Goal: Use online tool/utility: Utilize a website feature to perform a specific function

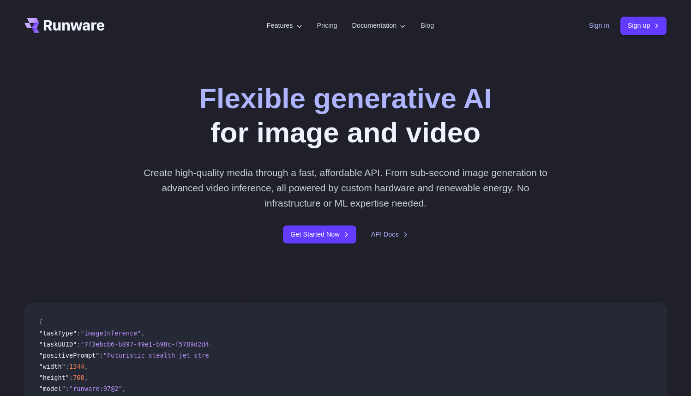
click at [597, 28] on link "Sign in" at bounding box center [599, 25] width 20 height 11
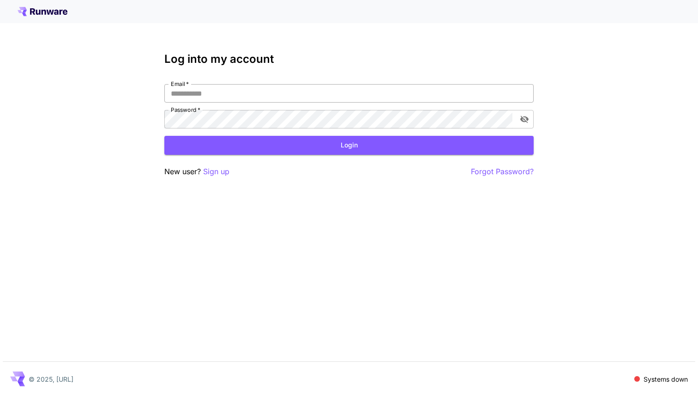
click at [182, 98] on input "Email   *" at bounding box center [348, 93] width 369 height 18
type input "**********"
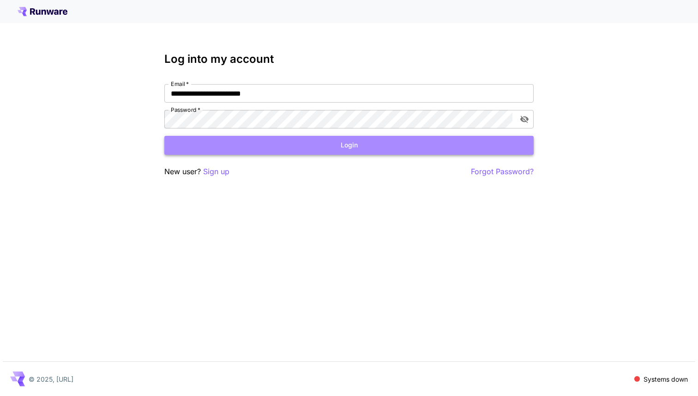
click at [203, 151] on button "Login" at bounding box center [348, 145] width 369 height 19
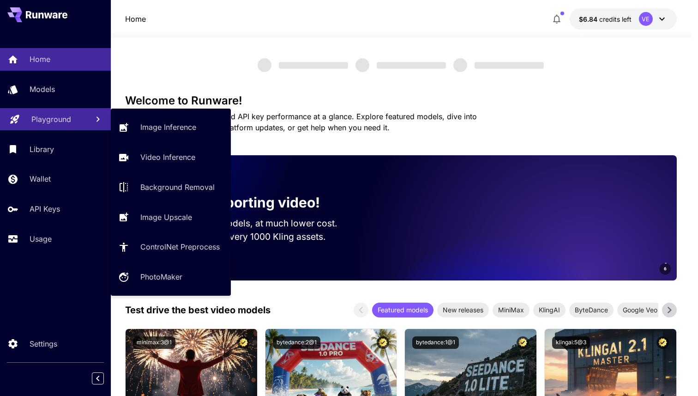
click at [49, 125] on p "Playground" at bounding box center [51, 119] width 40 height 11
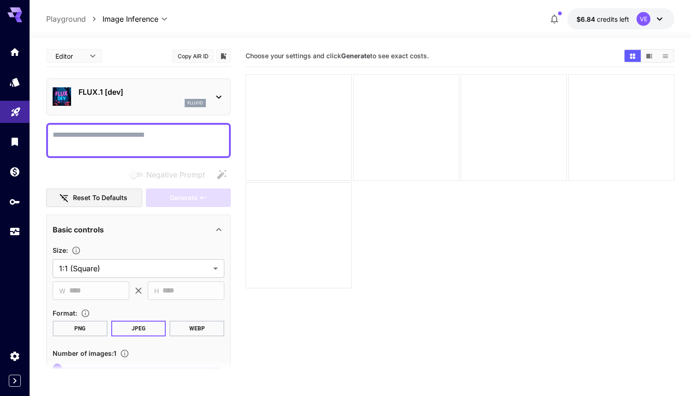
click at [126, 100] on div "flux1d" at bounding box center [142, 103] width 127 height 8
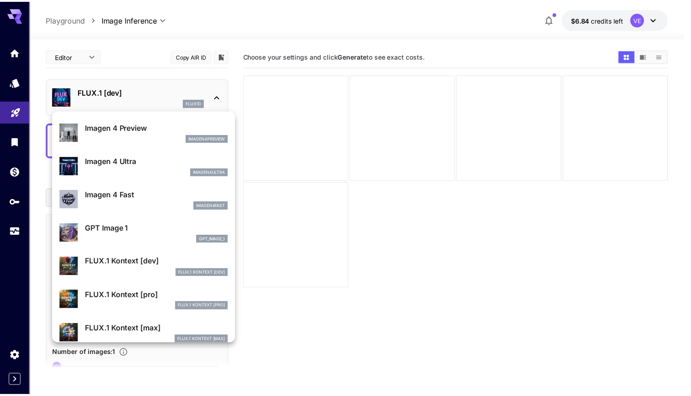
scroll to position [472, 0]
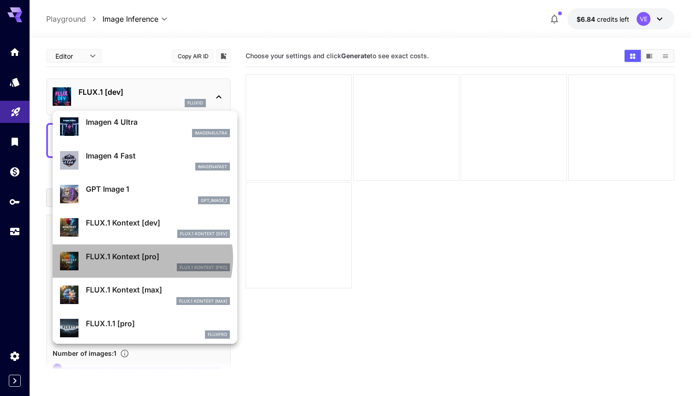
click at [139, 257] on p "FLUX.1 Kontext [pro]" at bounding box center [158, 256] width 144 height 11
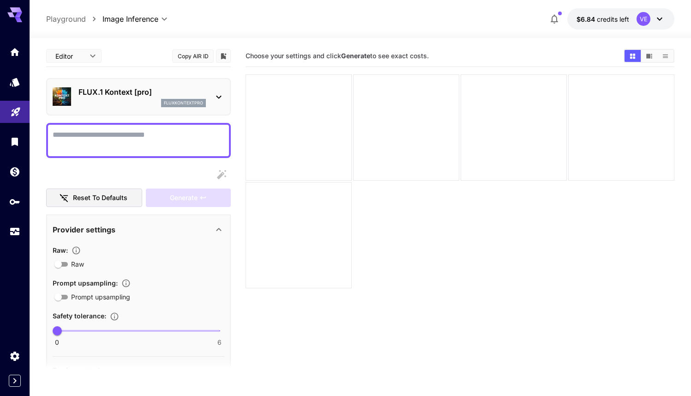
click at [106, 141] on textarea "Raw" at bounding box center [139, 140] width 172 height 22
paste textarea "**********"
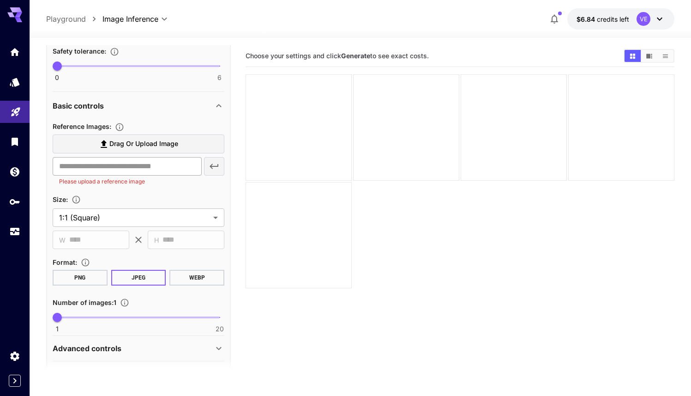
scroll to position [581, 0]
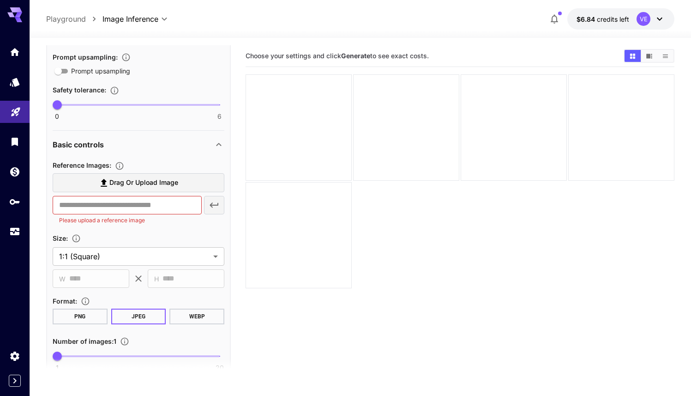
type textarea "**********"
click at [142, 182] on span "Drag or upload image" at bounding box center [143, 183] width 69 height 12
click at [0, 0] on input "Drag or upload image" at bounding box center [0, 0] width 0 height 0
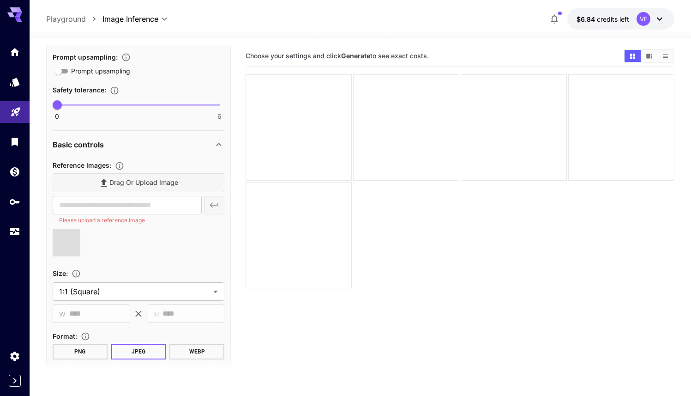
type input "**********"
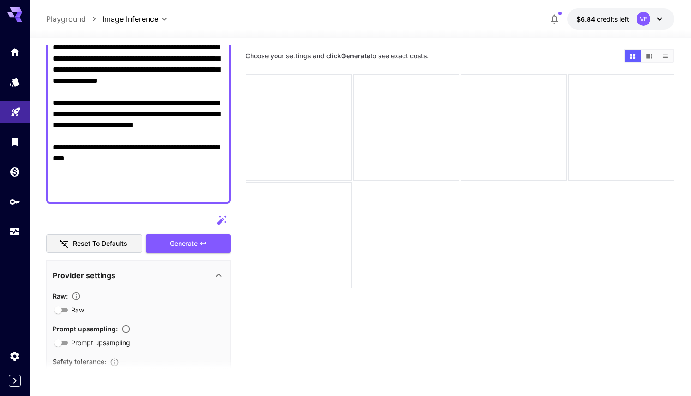
scroll to position [308, 0]
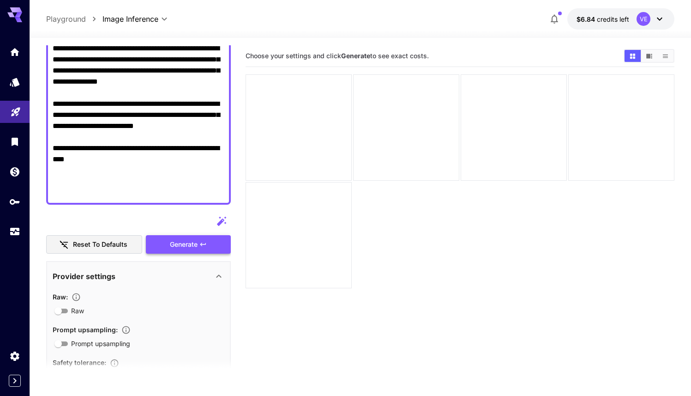
click at [188, 241] on span "Generate" at bounding box center [184, 245] width 28 height 12
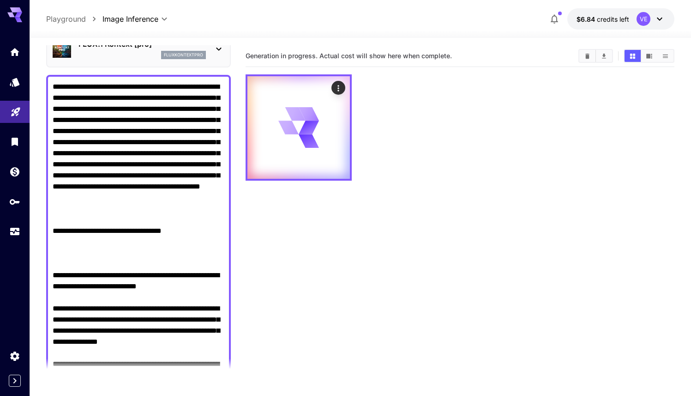
scroll to position [25, 0]
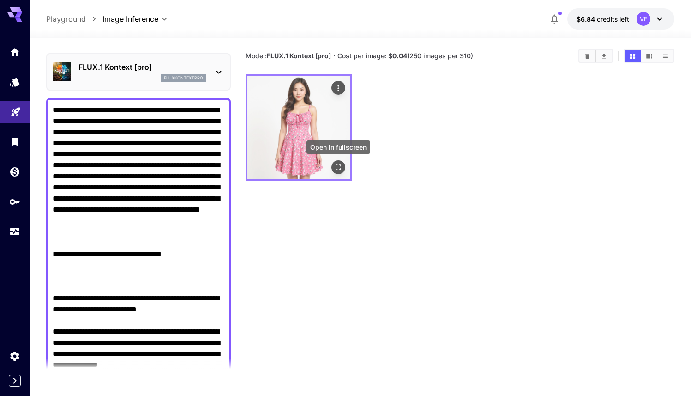
click at [339, 171] on icon "Open in fullscreen" at bounding box center [338, 167] width 9 height 9
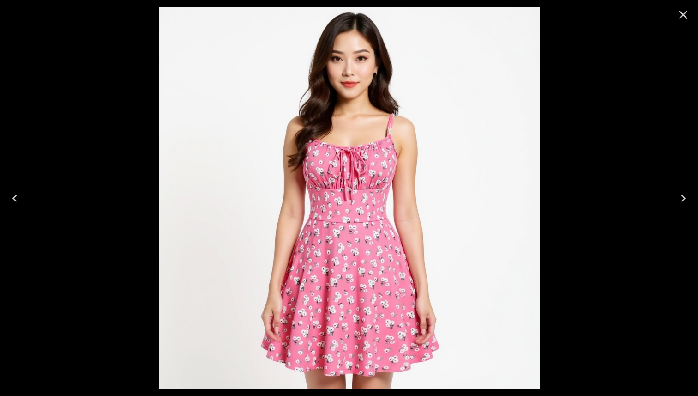
click at [678, 22] on icon "Close" at bounding box center [683, 14] width 15 height 15
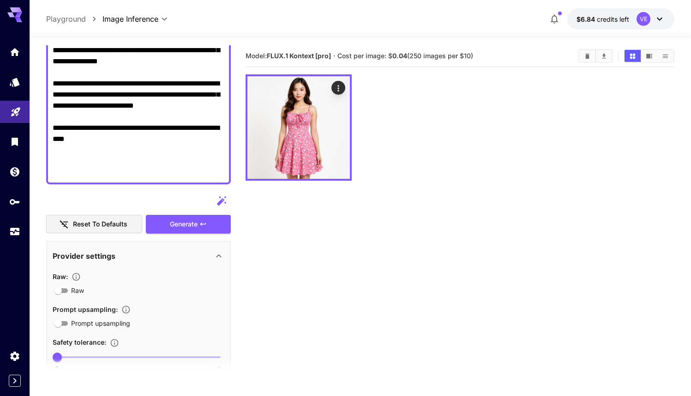
scroll to position [0, 0]
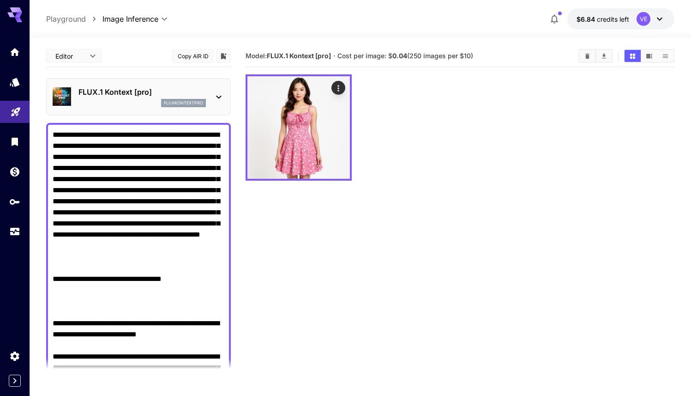
click at [132, 93] on p "FLUX.1 Kontext [pro]" at bounding box center [142, 91] width 127 height 11
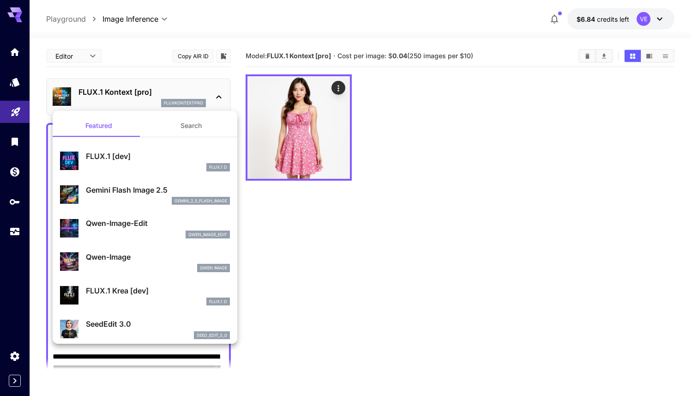
click at [171, 127] on button "Search" at bounding box center [191, 126] width 92 height 22
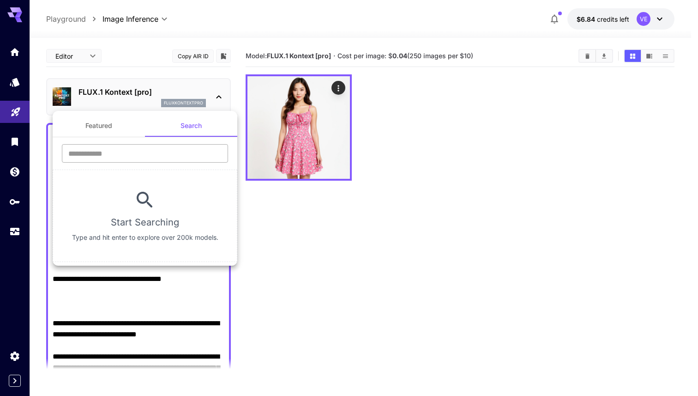
click at [168, 148] on input "text" at bounding box center [145, 153] width 166 height 18
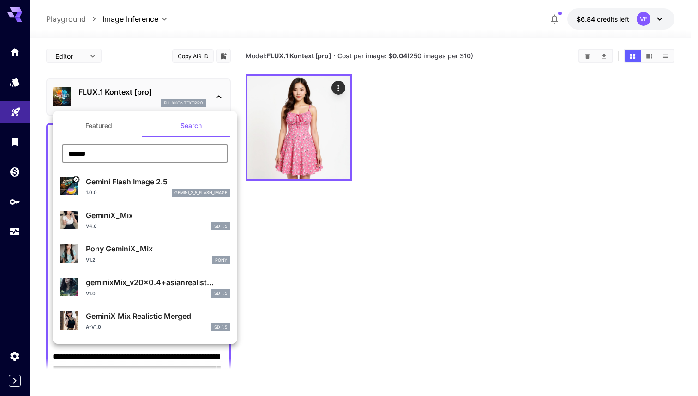
type input "******"
click at [143, 183] on p "Gemini Flash Image 2.5" at bounding box center [158, 181] width 144 height 11
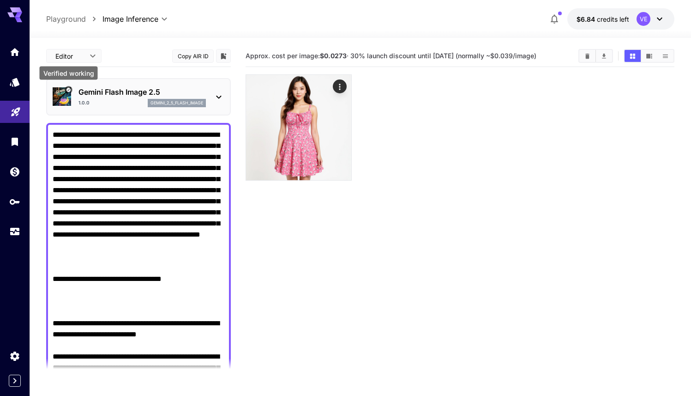
click at [70, 91] on icon "Verified working" at bounding box center [68, 90] width 5 height 5
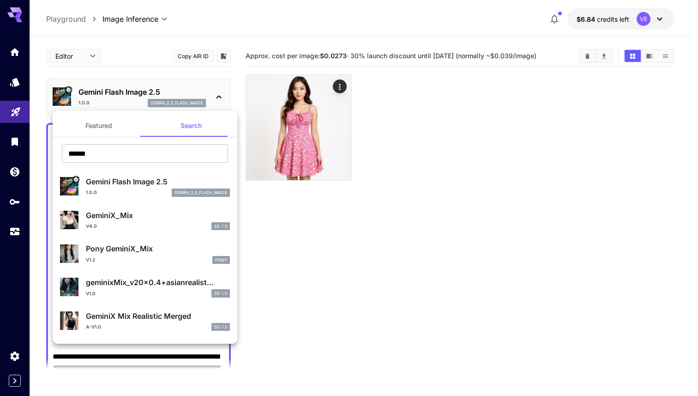
click at [167, 181] on p "Gemini Flash Image 2.5" at bounding box center [158, 181] width 144 height 11
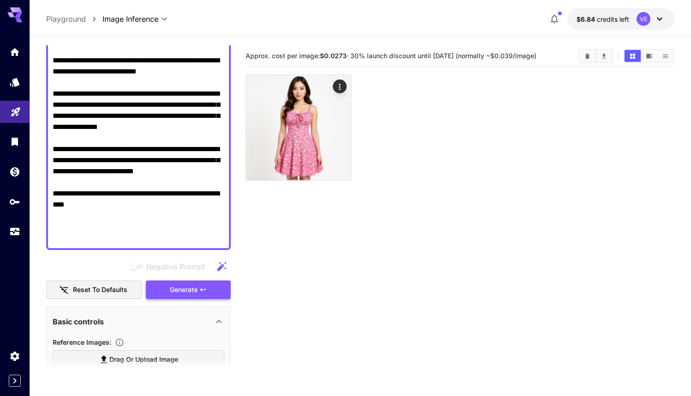
scroll to position [264, 0]
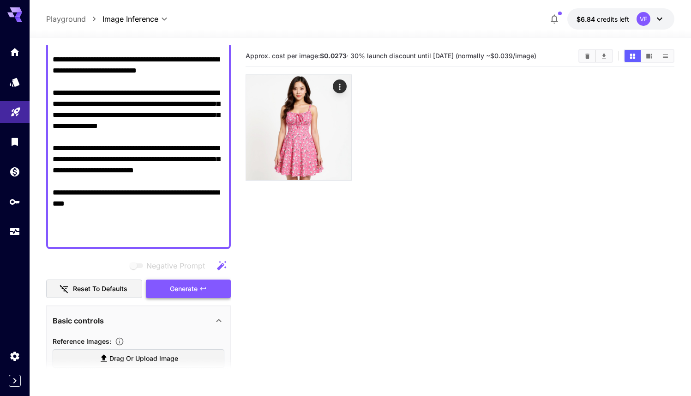
click at [172, 285] on span "Generate" at bounding box center [184, 289] width 28 height 12
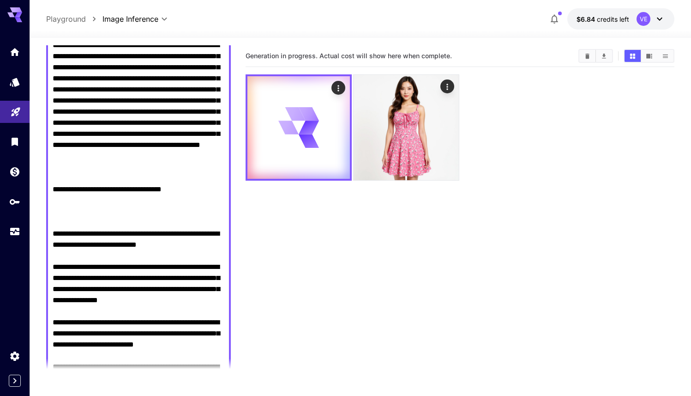
scroll to position [0, 0]
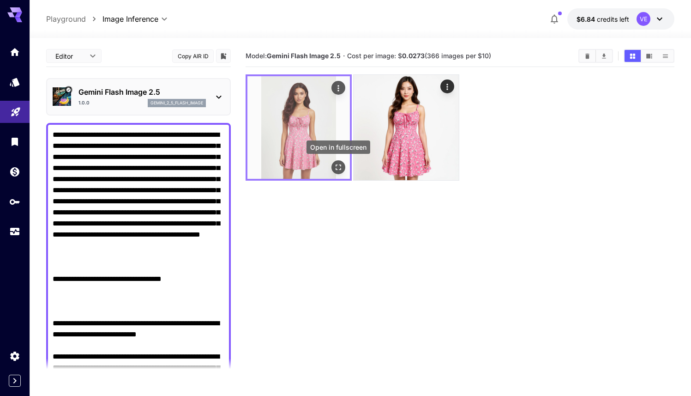
click at [342, 164] on icon "Open in fullscreen" at bounding box center [338, 167] width 9 height 9
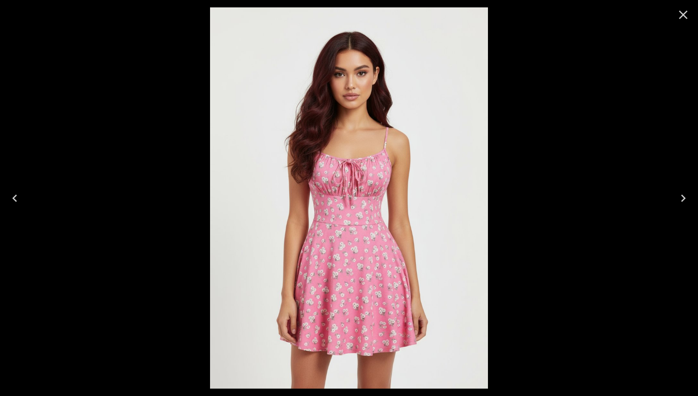
click at [680, 12] on icon "Close" at bounding box center [683, 14] width 15 height 15
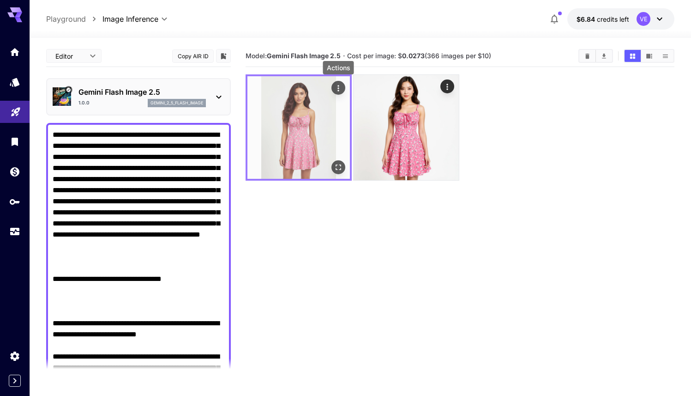
click at [342, 85] on icon "Actions" at bounding box center [338, 88] width 9 height 9
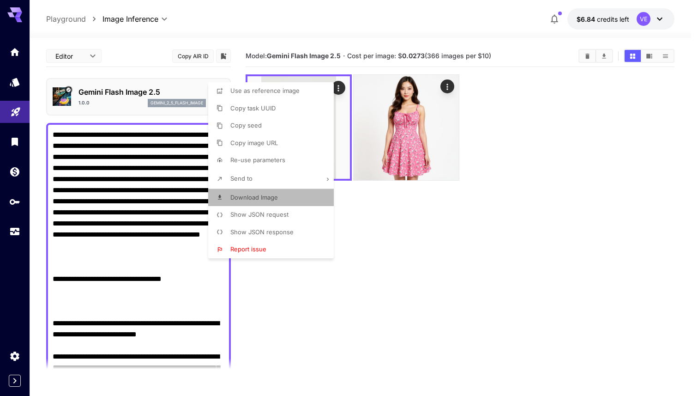
click at [273, 199] on span "Download Image" at bounding box center [254, 197] width 48 height 7
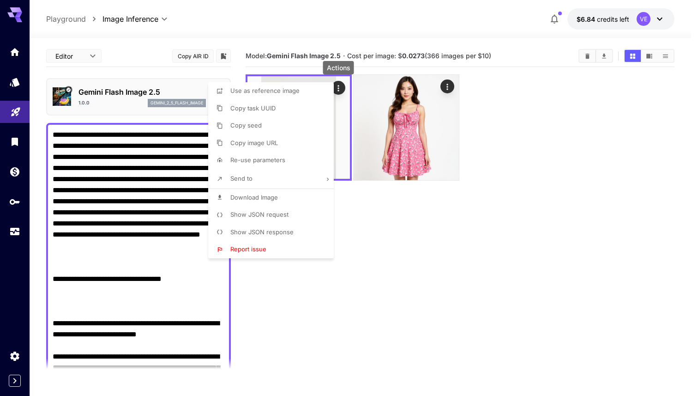
click at [352, 137] on div at bounding box center [349, 198] width 698 height 396
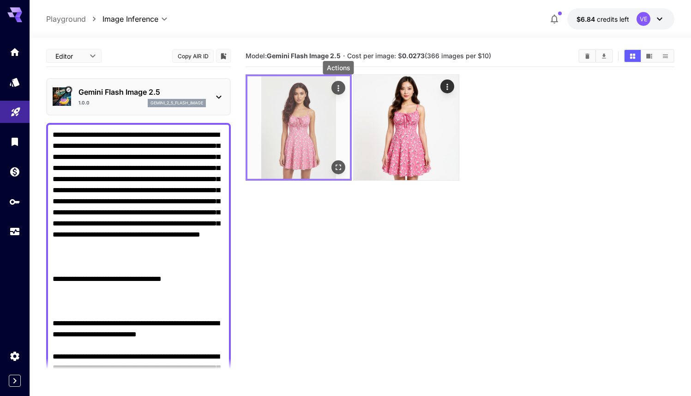
click at [325, 124] on img at bounding box center [299, 127] width 103 height 103
click at [340, 91] on icon "Actions" at bounding box center [338, 88] width 9 height 9
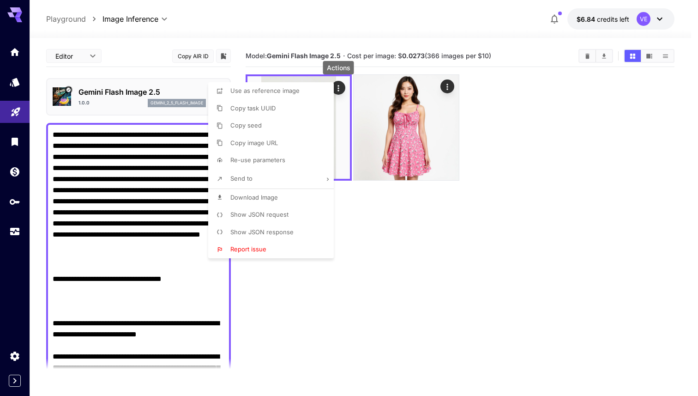
click at [258, 190] on li "Download Image" at bounding box center [273, 198] width 131 height 18
click at [372, 298] on div at bounding box center [349, 198] width 698 height 396
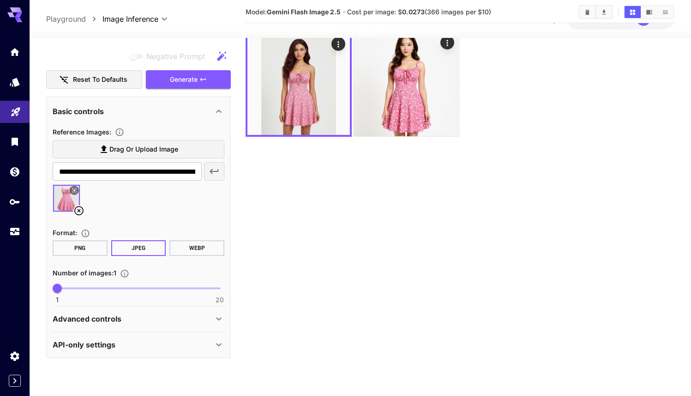
scroll to position [73, 0]
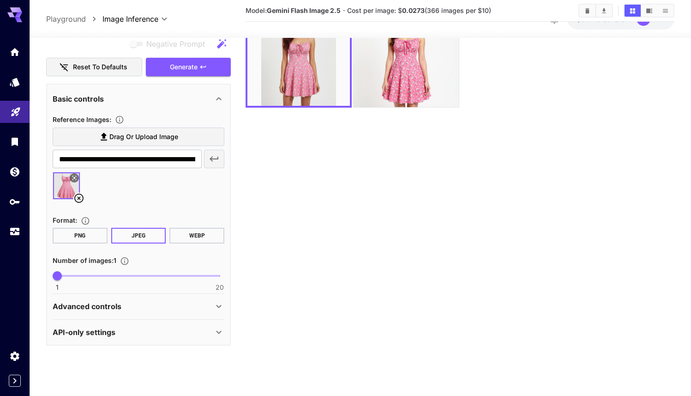
click at [69, 235] on button "PNG" at bounding box center [80, 236] width 55 height 16
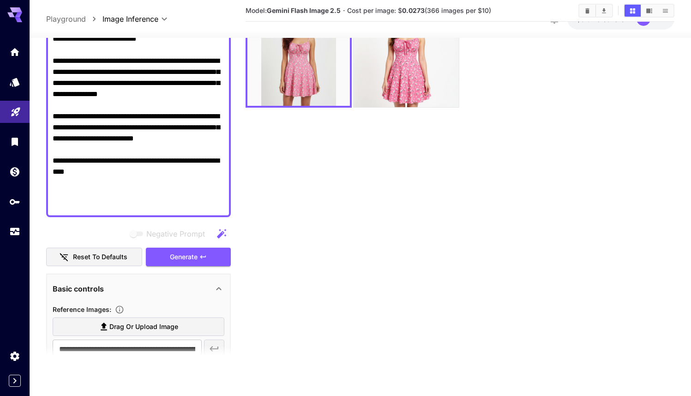
scroll to position [267, 0]
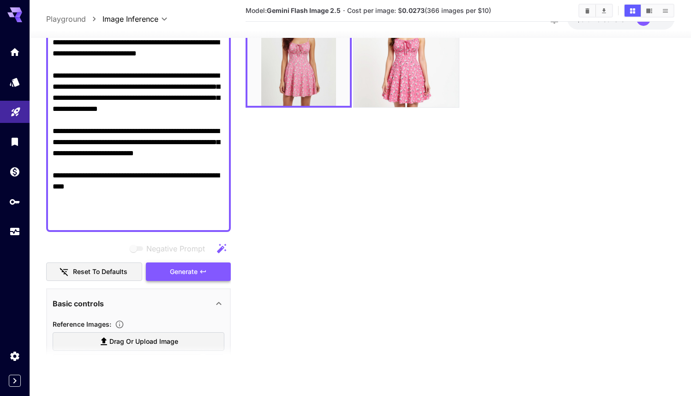
click at [184, 263] on button "Generate" at bounding box center [188, 271] width 85 height 19
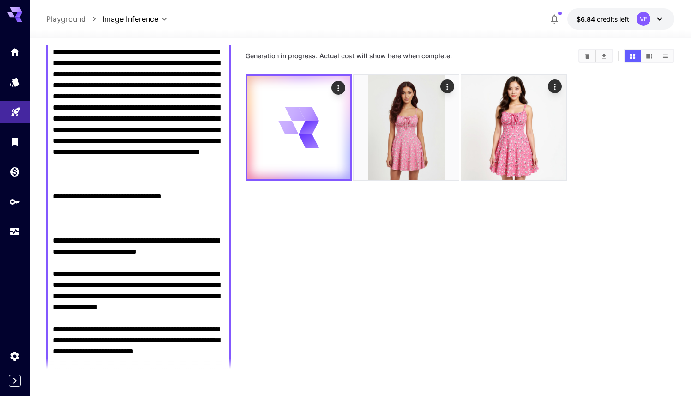
scroll to position [82, 0]
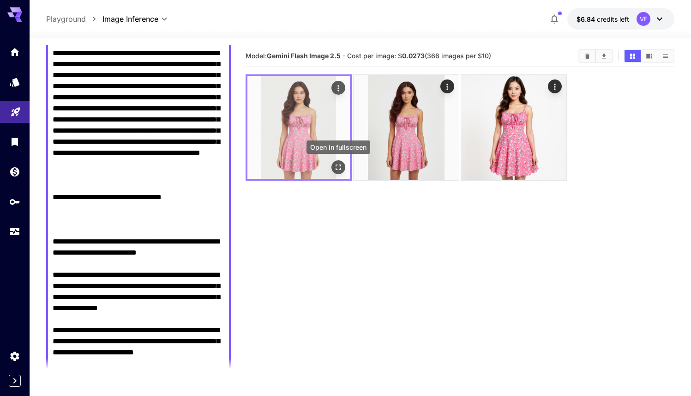
click at [339, 171] on icon "Open in fullscreen" at bounding box center [338, 167] width 9 height 9
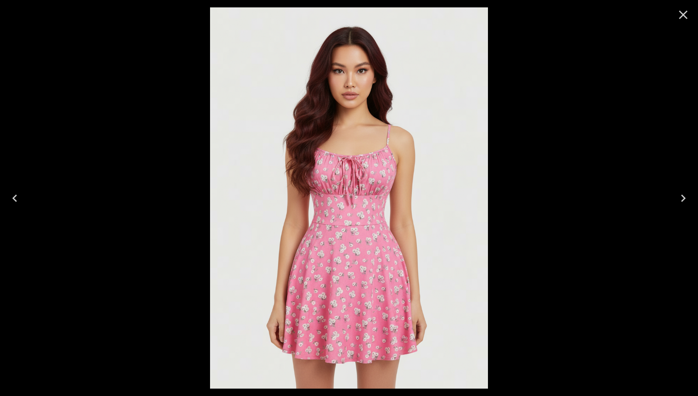
click at [683, 18] on icon "Close" at bounding box center [683, 14] width 15 height 15
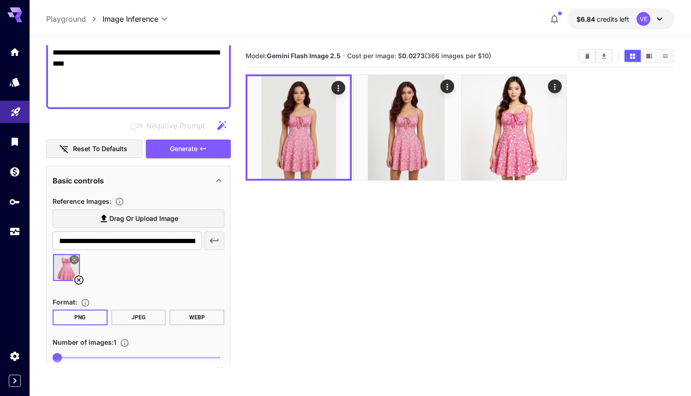
scroll to position [472, 0]
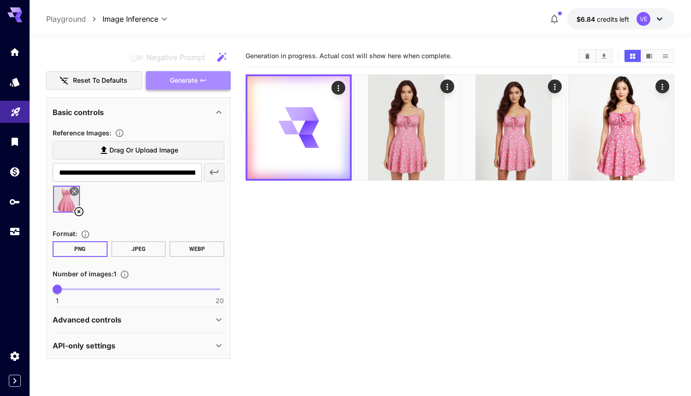
click at [207, 78] on button "Generate" at bounding box center [188, 80] width 85 height 19
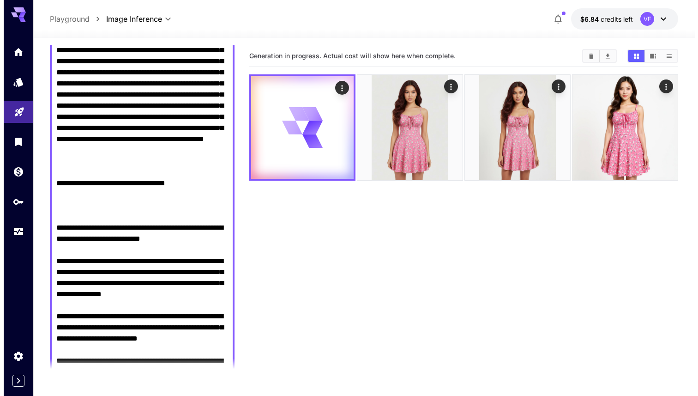
scroll to position [12, 0]
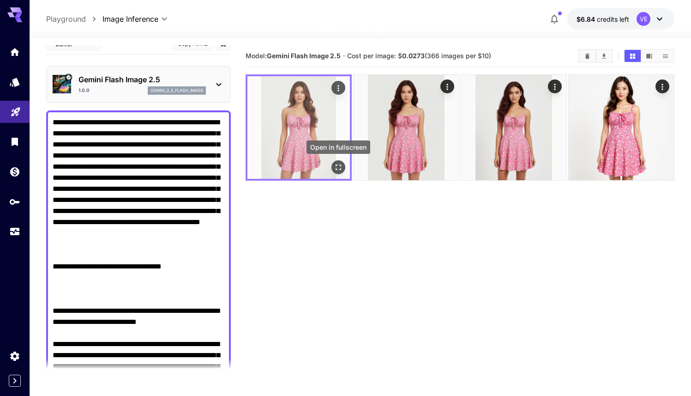
click at [335, 165] on icon "Open in fullscreen" at bounding box center [338, 167] width 9 height 9
